Goal: Task Accomplishment & Management: Manage account settings

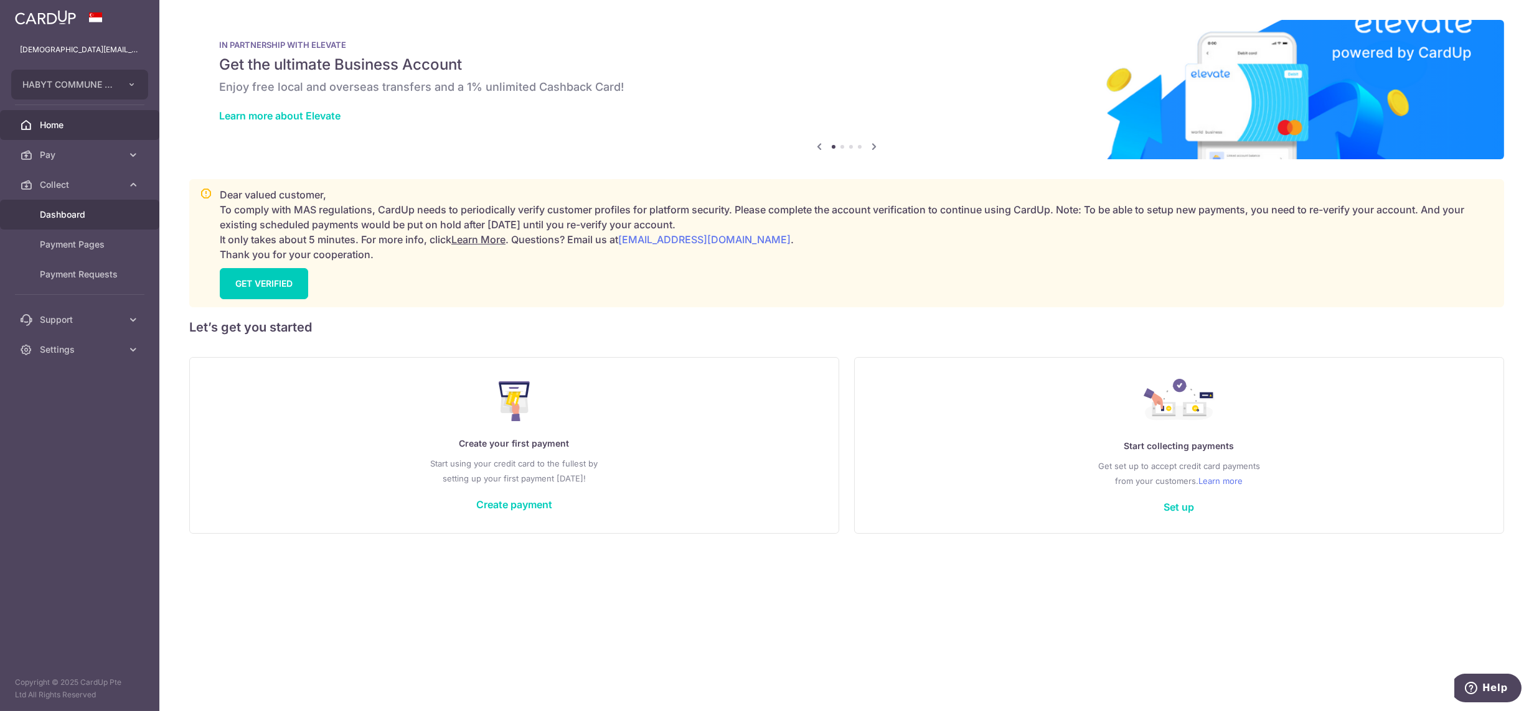
drag, startPoint x: 0, startPoint y: 0, endPoint x: 77, endPoint y: 216, distance: 229.1
click at [77, 216] on span "Dashboard" at bounding box center [81, 215] width 82 height 12
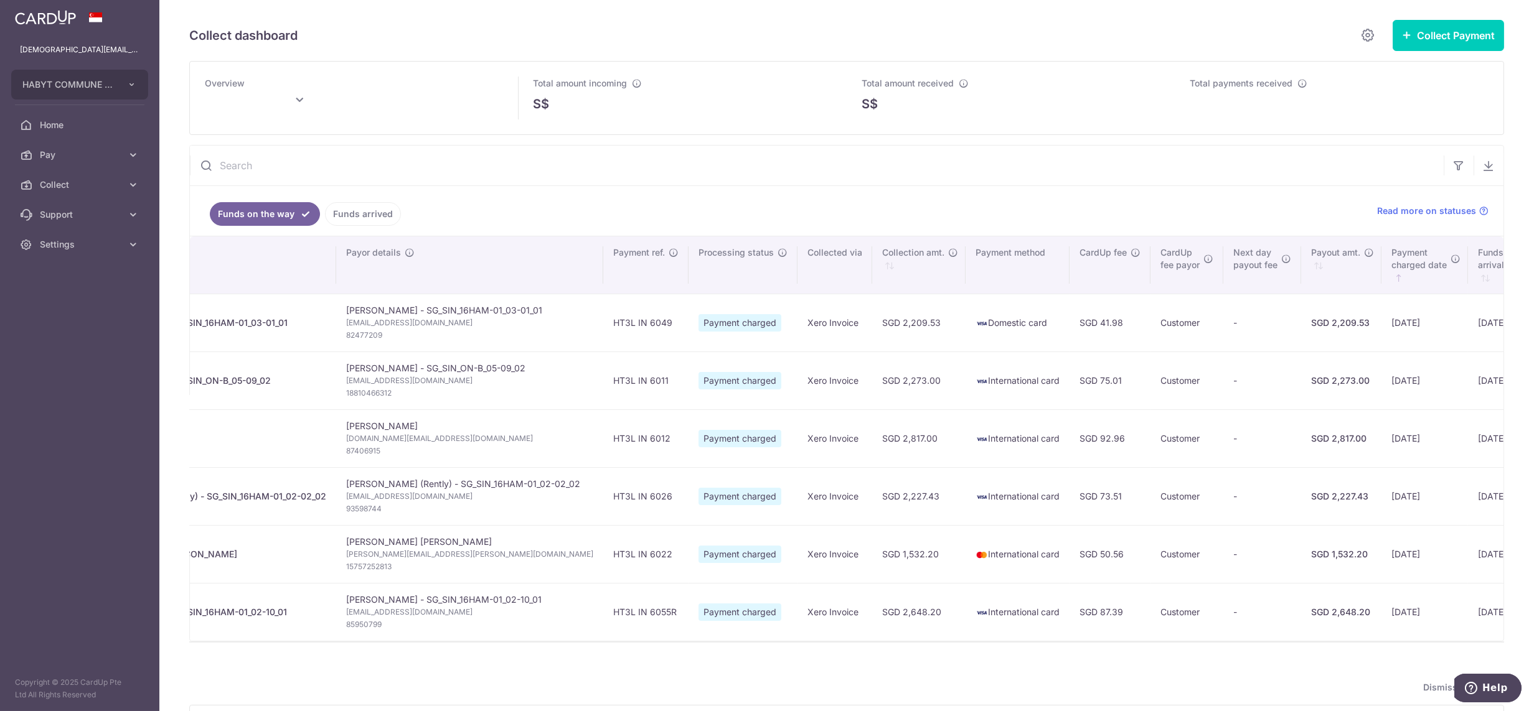
scroll to position [0, 115]
type input "[DATE]"
click at [59, 254] on link "Settings" at bounding box center [79, 245] width 159 height 30
click at [77, 299] on span "Logout" at bounding box center [81, 304] width 82 height 12
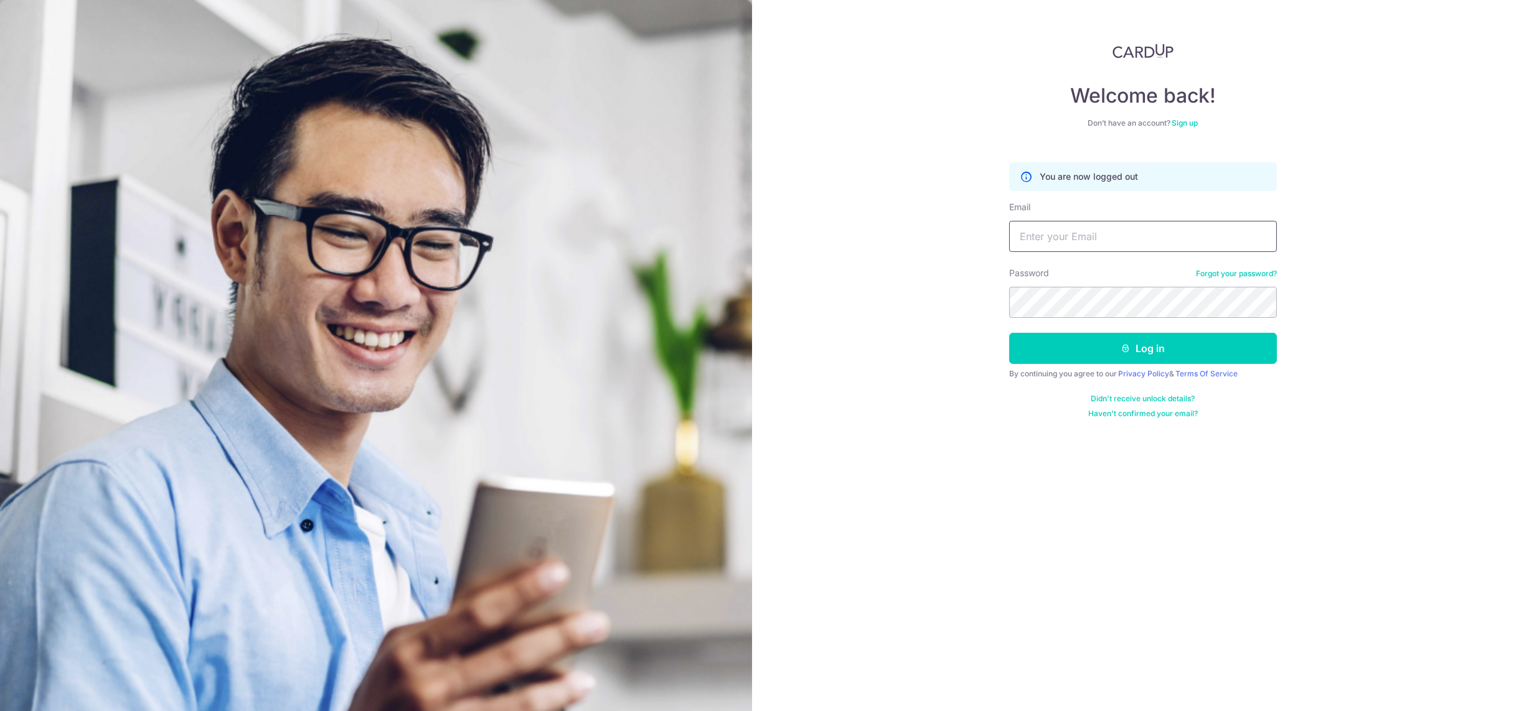
click at [1148, 232] on input "Email" at bounding box center [1143, 236] width 268 height 31
click at [1104, 241] on input "[DEMOGRAPHIC_DATA][EMAIL_ADDRESS][DOMAIN_NAME]" at bounding box center [1143, 236] width 268 height 31
type input "[DEMOGRAPHIC_DATA][EMAIL_ADDRESS][DOMAIN_NAME]"
click at [1081, 283] on div "Password Forgot your password?" at bounding box center [1143, 292] width 268 height 51
click at [1009, 333] on button "Log in" at bounding box center [1143, 348] width 268 height 31
